Goal: Obtain resource: Download file/media

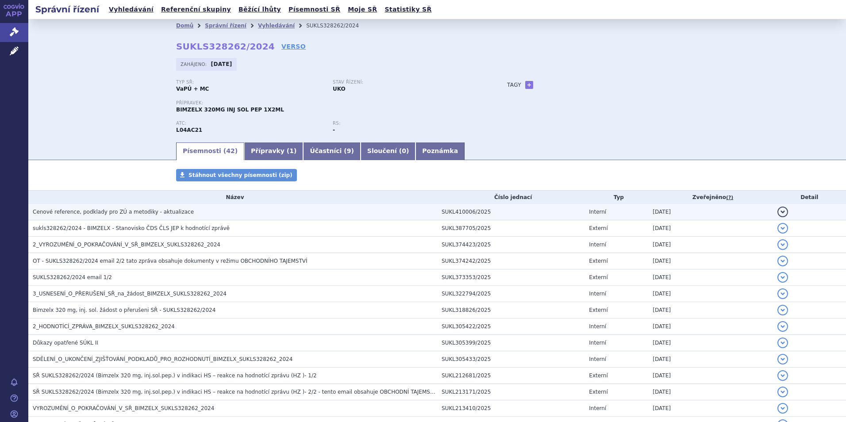
click at [117, 211] on span "Cenové reference, podklady pro ZÚ a metodiky - aktualizace" at bounding box center [113, 212] width 161 height 6
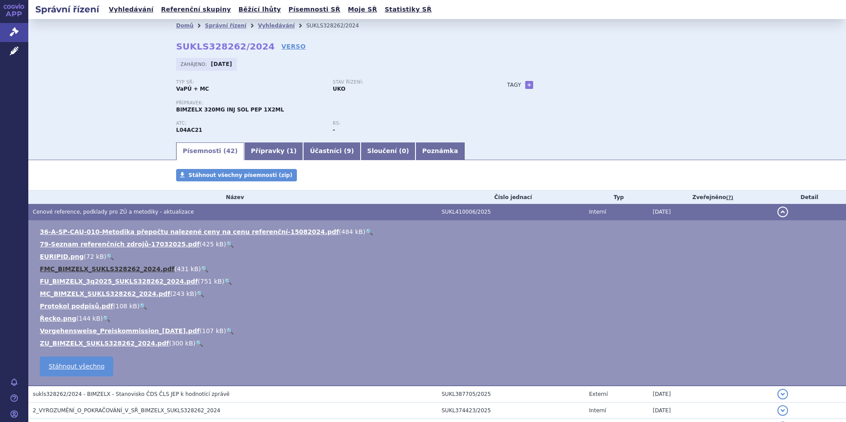
click at [70, 267] on link "FMC_BIMZELX_SUKLS328262_2024.pdf" at bounding box center [107, 268] width 134 height 7
click at [68, 343] on link "ZU_BIMZELX_SUKLS328262_2024.pdf" at bounding box center [104, 343] width 129 height 7
click at [59, 281] on link "FU_BIMZELX_3q2025_SUKLS328262_2024.pdf" at bounding box center [119, 281] width 158 height 7
click at [52, 292] on link "MC_BIMZELX_SUKLS328262_2024.pdf" at bounding box center [105, 293] width 130 height 7
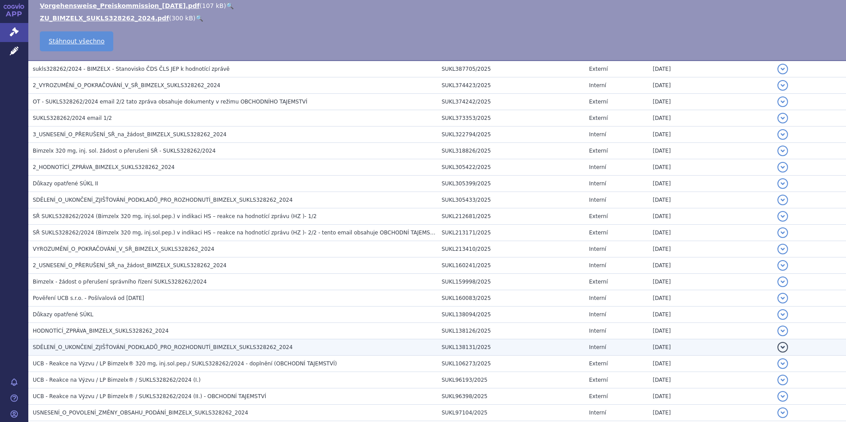
scroll to position [310, 0]
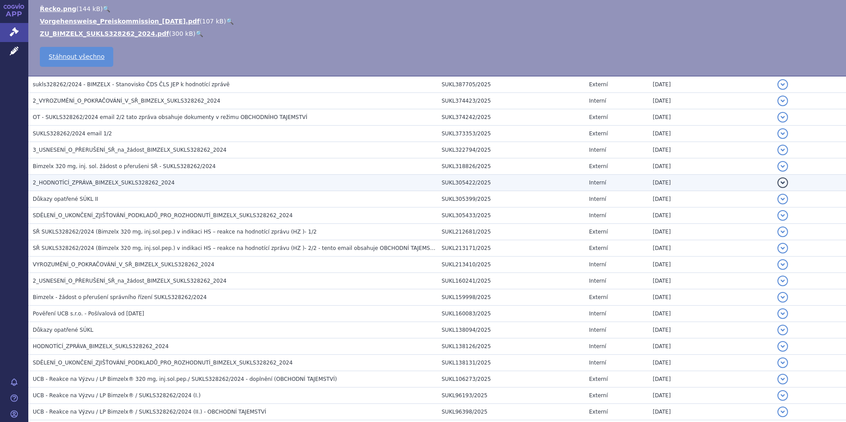
click at [82, 184] on span "2_HODNOTÍCÍ_ZPRÁVA_BIMZELX_SUKLS328262_2024" at bounding box center [104, 183] width 142 height 6
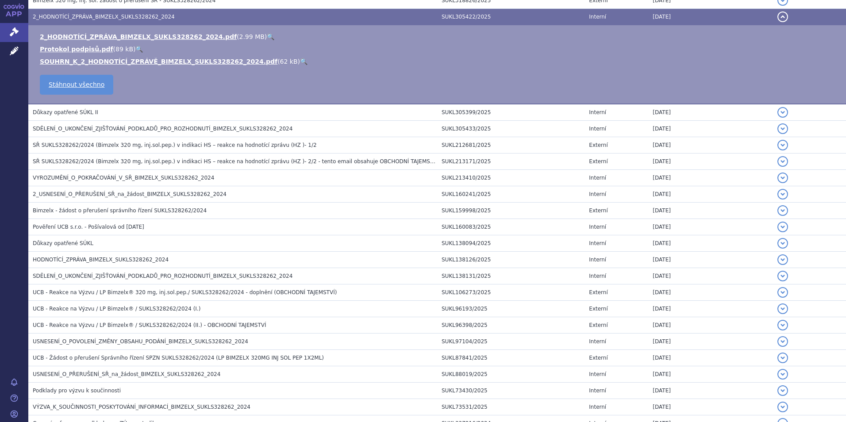
scroll to position [144, 0]
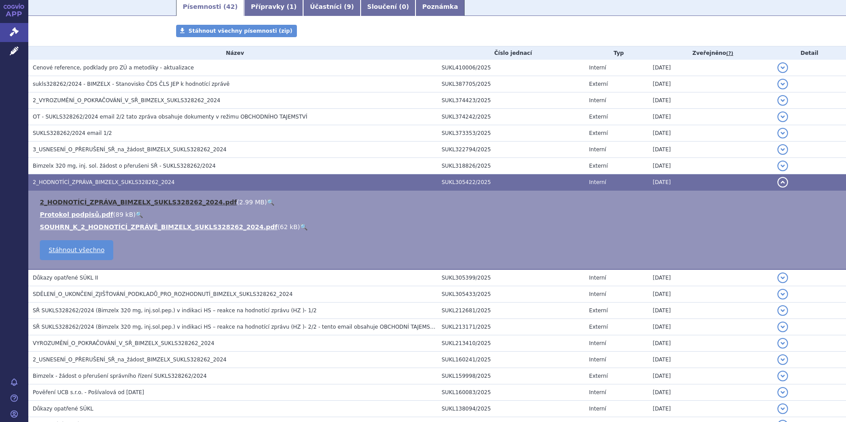
click at [138, 203] on link "2_HODNOTÍCÍ_ZPRÁVA_BIMZELX_SUKLS328262_2024.pdf" at bounding box center [138, 202] width 197 height 7
